Goal: Find specific page/section: Find specific page/section

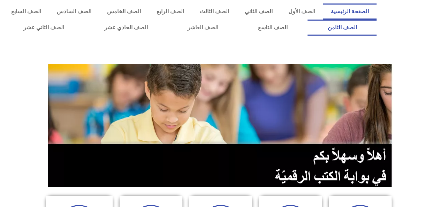
click at [308, 20] on link "الصف الثامن" at bounding box center [342, 28] width 69 height 16
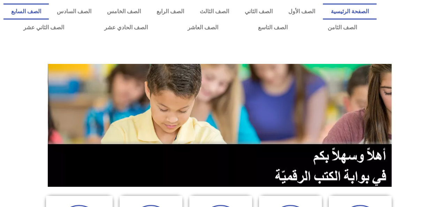
click at [49, 13] on link "الصف السابع" at bounding box center [25, 11] width 45 height 16
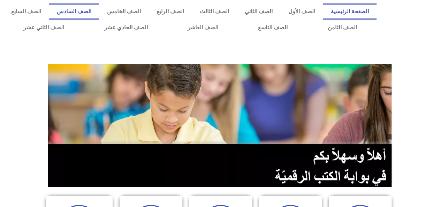
click at [99, 12] on link "الصف السادس" at bounding box center [74, 11] width 50 height 16
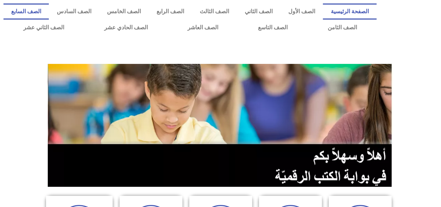
click at [49, 5] on link "الصف السابع" at bounding box center [25, 11] width 45 height 16
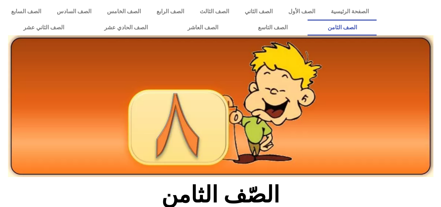
scroll to position [181, 0]
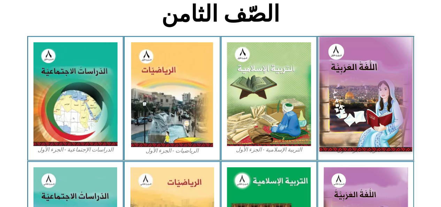
click at [332, 83] on img at bounding box center [365, 94] width 93 height 114
click at [350, 79] on img at bounding box center [365, 94] width 93 height 114
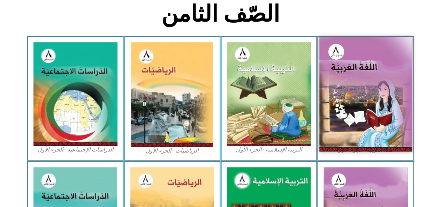
click at [352, 89] on img at bounding box center [365, 94] width 93 height 114
click at [374, 100] on img at bounding box center [365, 94] width 93 height 114
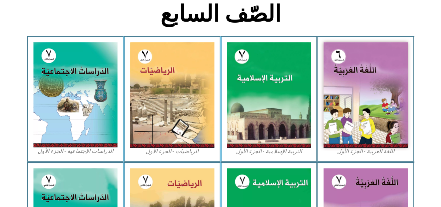
scroll to position [362, 0]
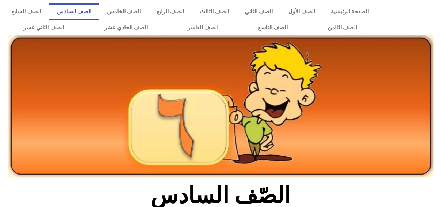
scroll to position [181, 0]
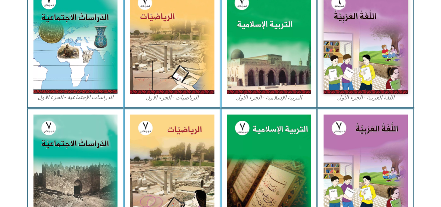
scroll to position [53, 0]
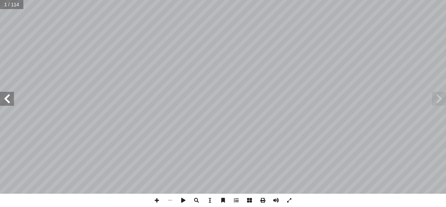
click at [5, 101] on span at bounding box center [7, 99] width 14 height 14
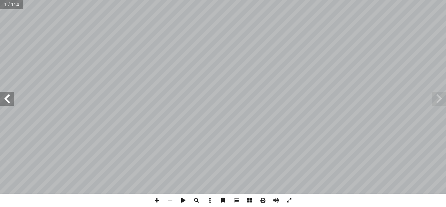
click at [5, 101] on span at bounding box center [7, 99] width 14 height 14
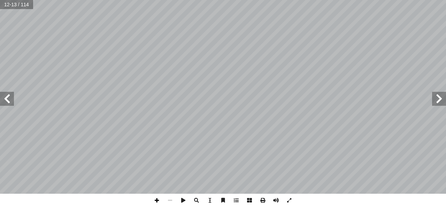
click at [157, 201] on span at bounding box center [156, 200] width 13 height 13
click at [289, 200] on span at bounding box center [289, 200] width 13 height 13
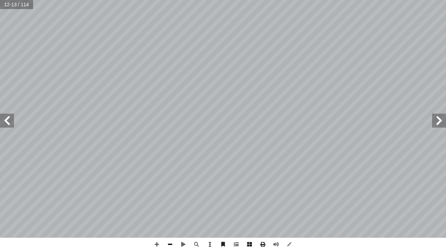
click at [170, 206] on span at bounding box center [170, 244] width 13 height 13
click at [156, 206] on span at bounding box center [156, 244] width 13 height 13
click at [197, 206] on span at bounding box center [196, 244] width 13 height 13
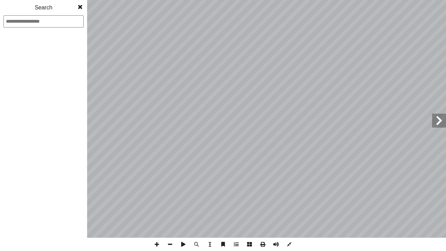
click at [80, 6] on span at bounding box center [80, 7] width 13 height 14
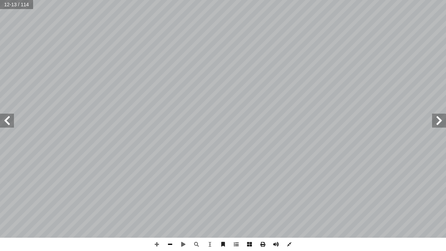
click at [172, 206] on span at bounding box center [170, 244] width 13 height 13
click at [158, 206] on span at bounding box center [156, 244] width 13 height 13
